Goal: Information Seeking & Learning: Learn about a topic

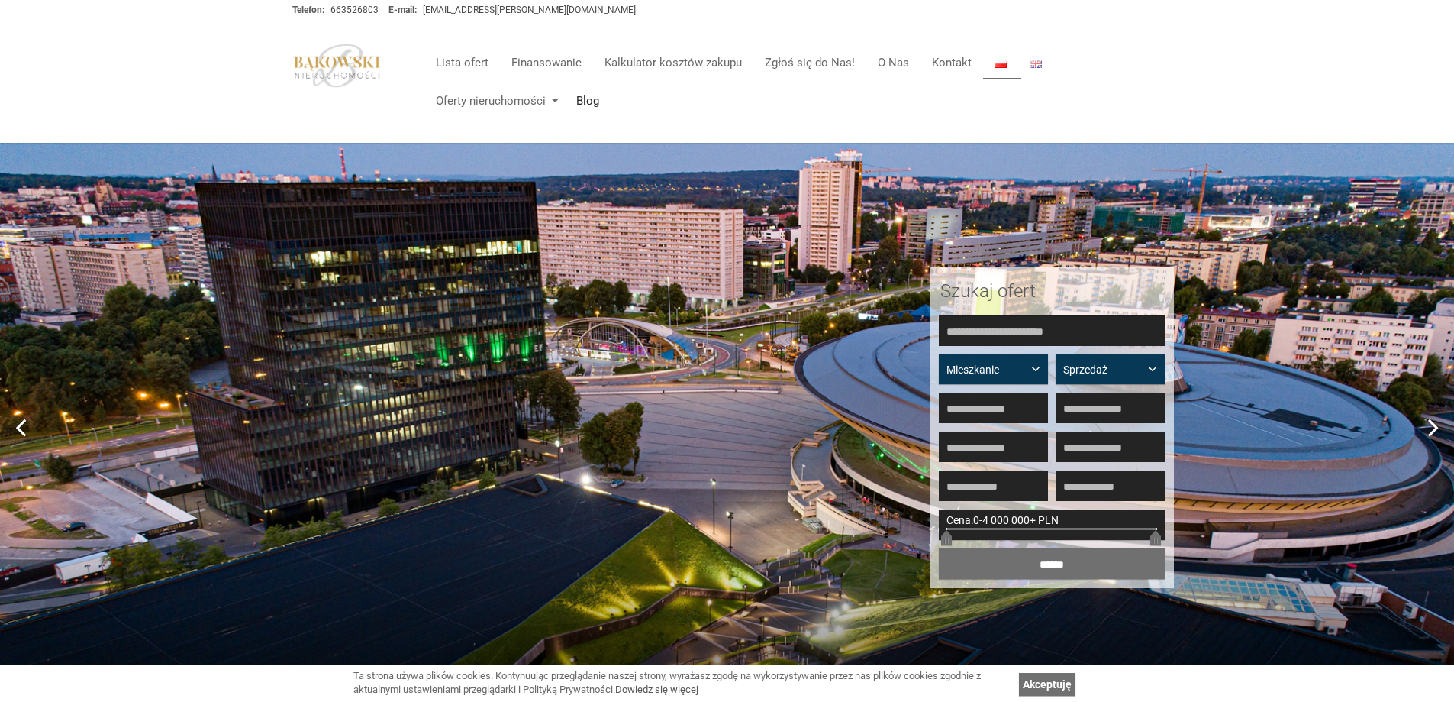
click at [588, 102] on link "Blog" at bounding box center [582, 101] width 34 height 31
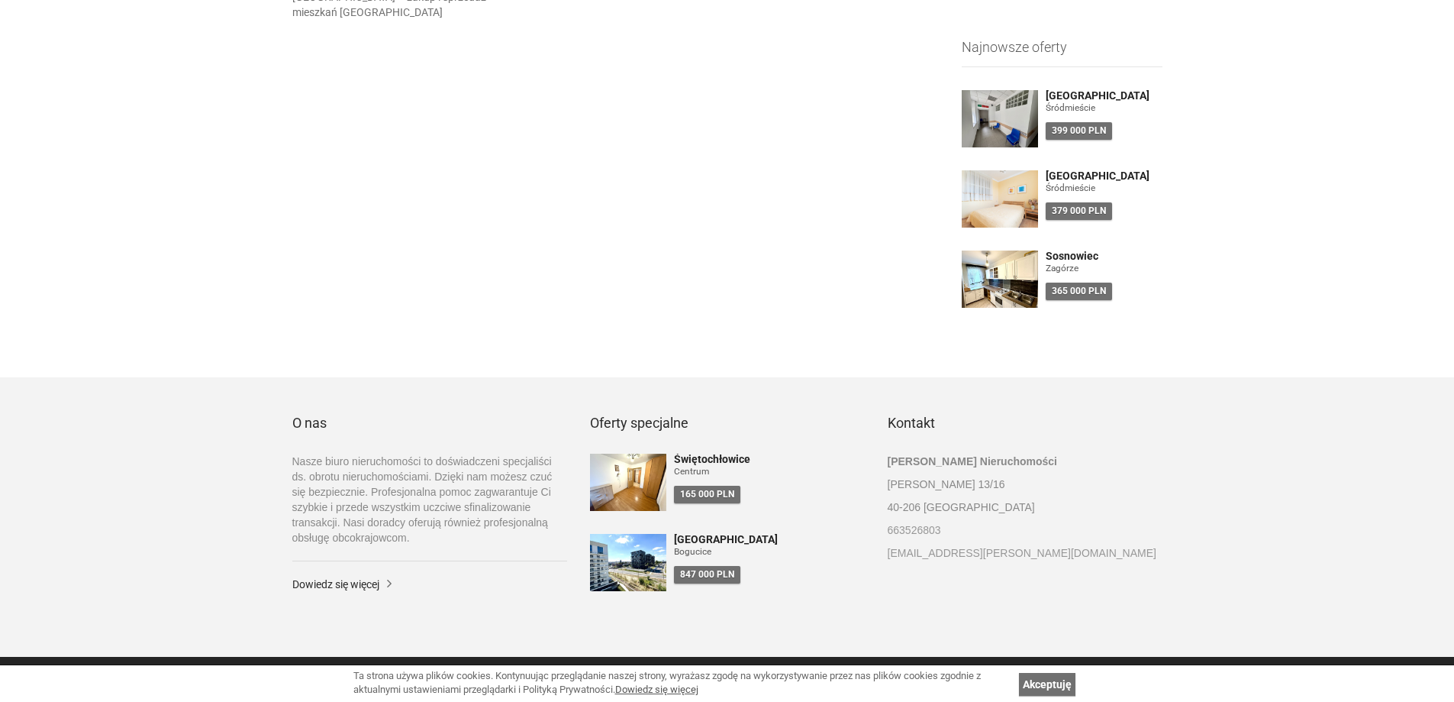
scroll to position [515, 0]
click at [1056, 689] on link "Akceptuję" at bounding box center [1047, 684] width 56 height 23
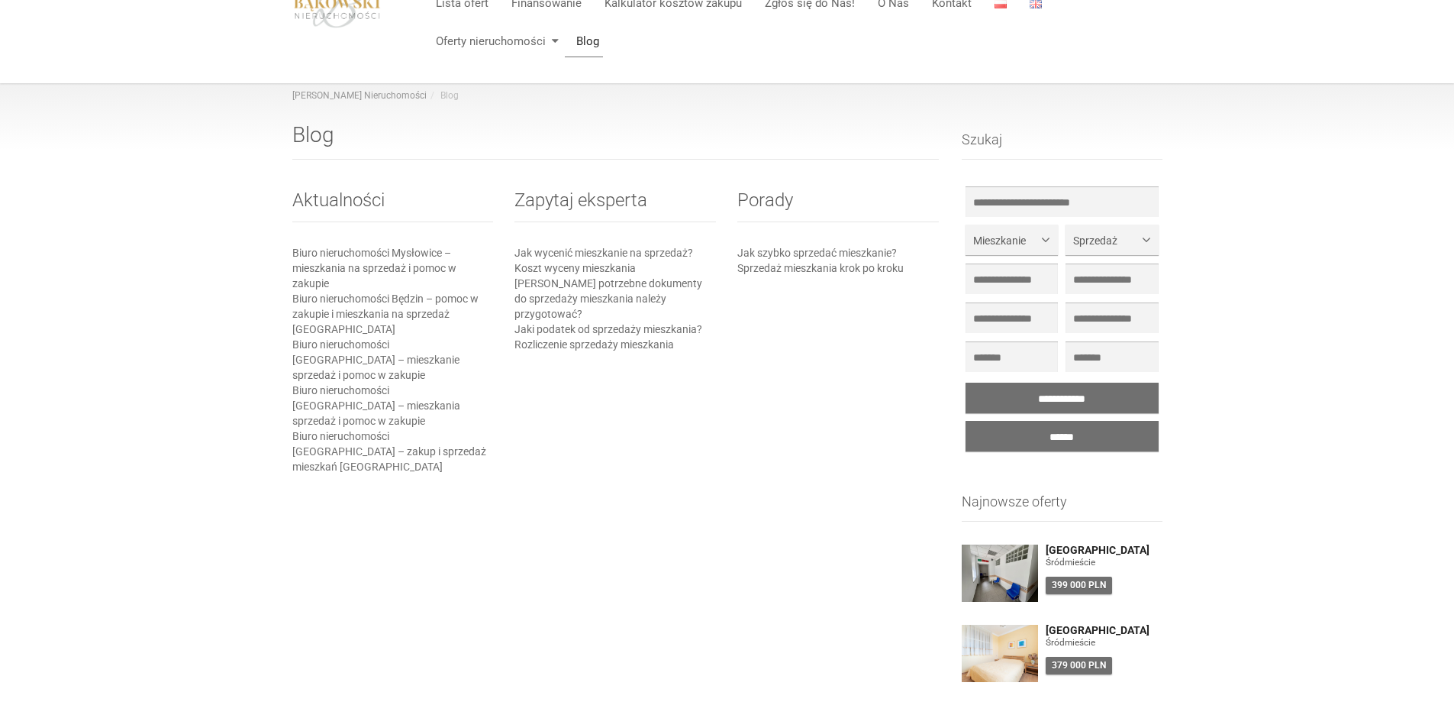
scroll to position [0, 0]
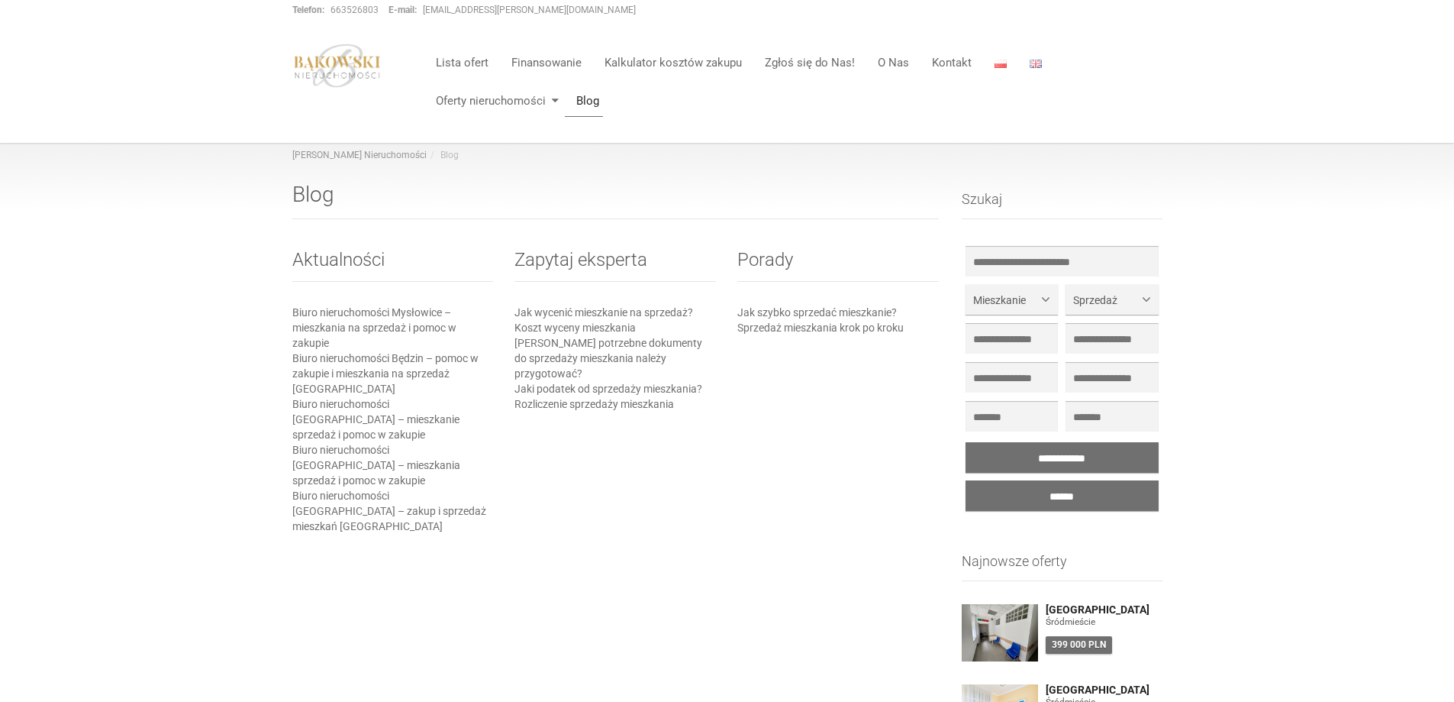
click at [340, 262] on h2 "Aktualności" at bounding box center [393, 266] width 202 height 32
drag, startPoint x: 349, startPoint y: 303, endPoint x: 384, endPoint y: 308, distance: 35.4
click at [381, 308] on div "Aktualności Biuro nieruchomości [GEOGRAPHIC_DATA] – mieszkania na sprzedaż i po…" at bounding box center [393, 391] width 202 height 299
click at [407, 318] on link "Biuro nieruchomości Mysłowice – mieszkania na sprzedaż i pomoc w zakupie" at bounding box center [374, 327] width 164 height 43
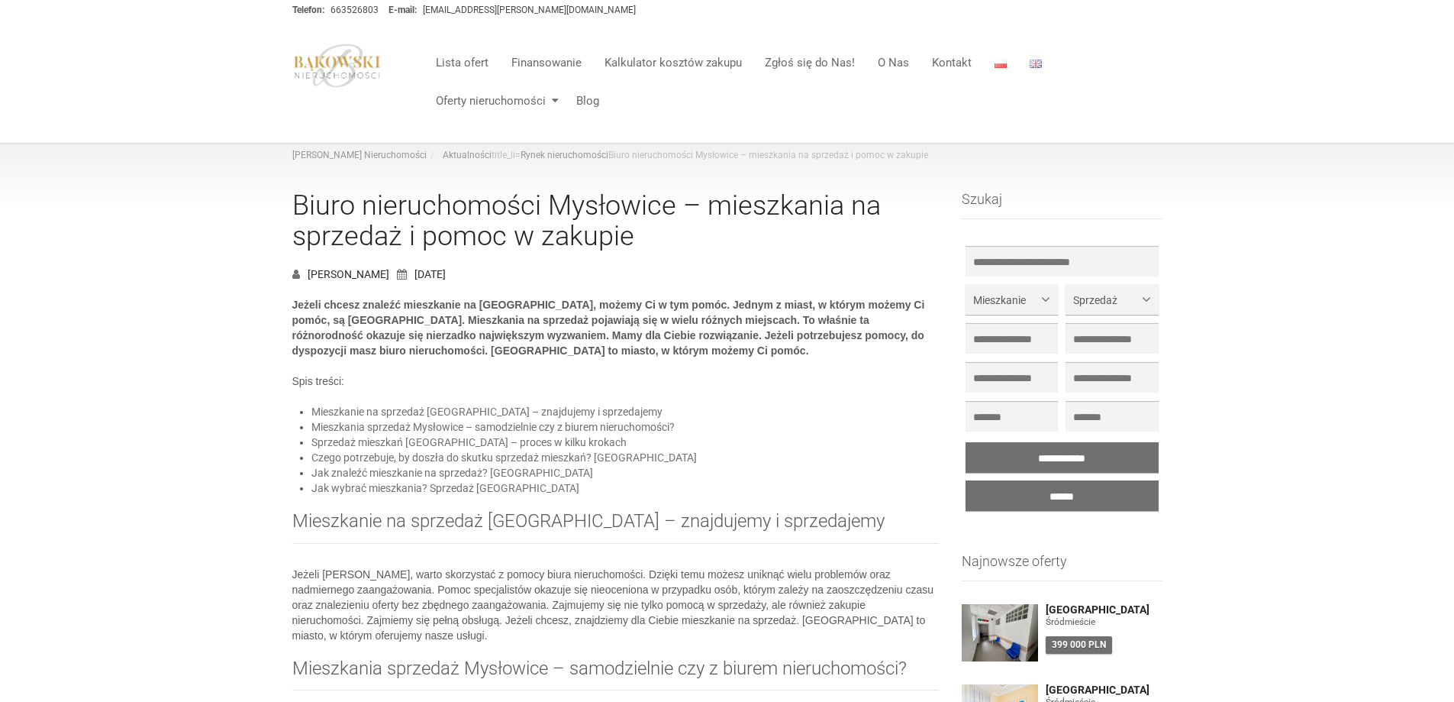
click at [305, 54] on img at bounding box center [337, 66] width 90 height 44
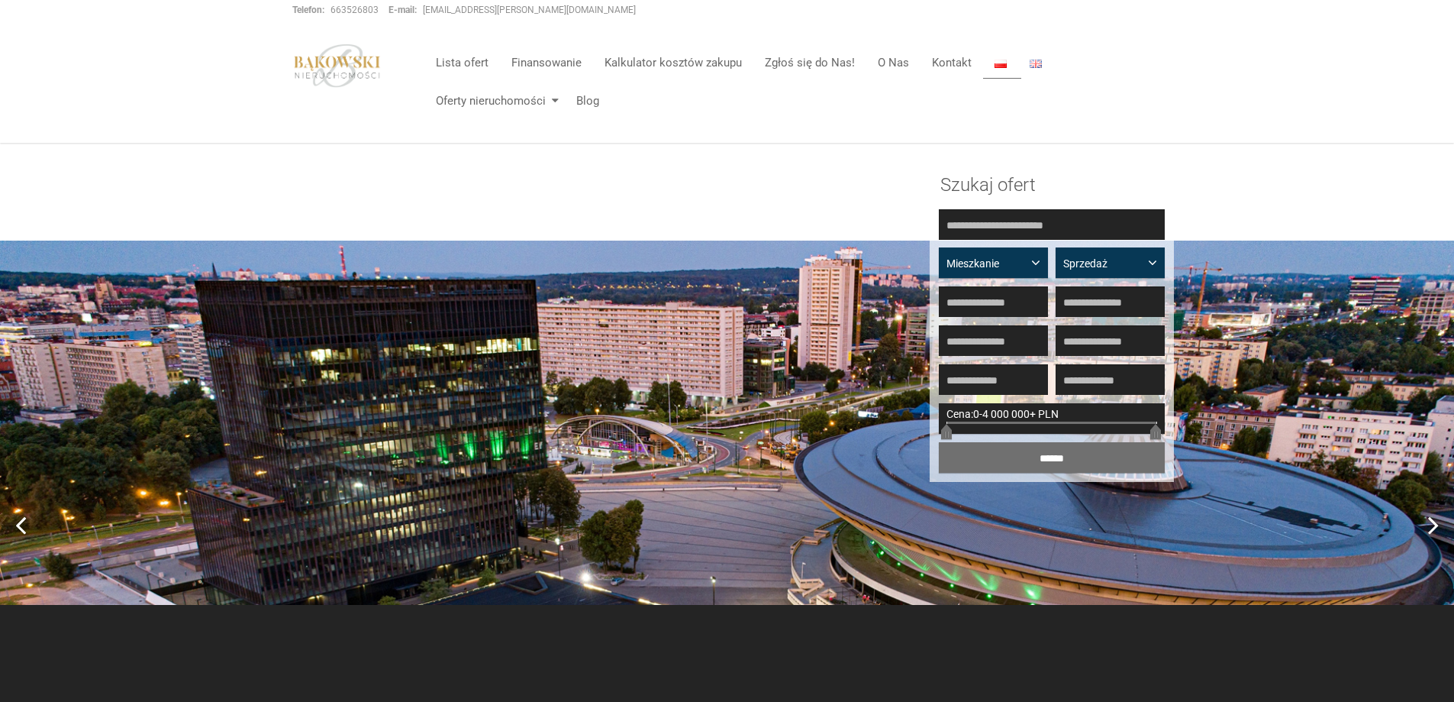
scroll to position [305, 0]
